Goal: Task Accomplishment & Management: Manage account settings

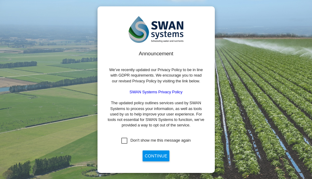
click at [153, 141] on div "Don't show me this message again" at bounding box center [160, 140] width 60 height 5
click at [153, 156] on button "Continue" at bounding box center [155, 156] width 27 height 11
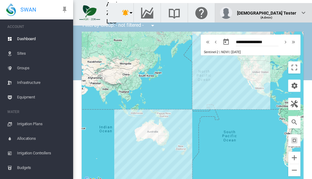
click at [281, 13] on div "(Admin)" at bounding box center [266, 15] width 59 height 6
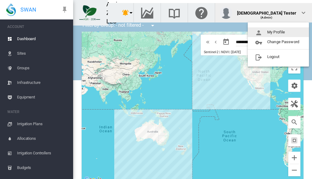
click at [278, 32] on button "My Profile" at bounding box center [277, 32] width 61 height 10
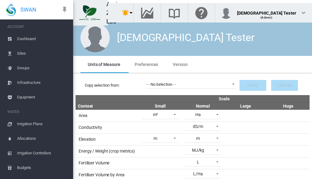
click at [145, 64] on span "Preferences" at bounding box center [145, 64] width 23 height 5
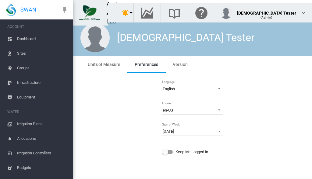
click at [134, 13] on md-icon "icon-menu-down" at bounding box center [130, 12] width 7 height 7
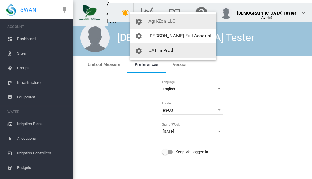
click at [173, 51] on button "UAT in Prod" at bounding box center [173, 50] width 86 height 15
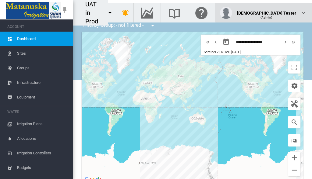
click at [281, 12] on div "(Admin)" at bounding box center [266, 15] width 59 height 6
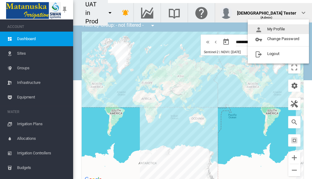
click at [278, 29] on button "My Profile" at bounding box center [277, 29] width 61 height 10
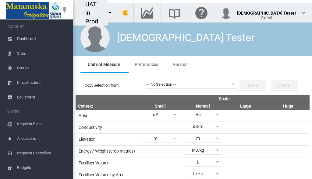
click at [145, 64] on span "Preferences" at bounding box center [145, 64] width 23 height 5
